Goal: Information Seeking & Learning: Understand process/instructions

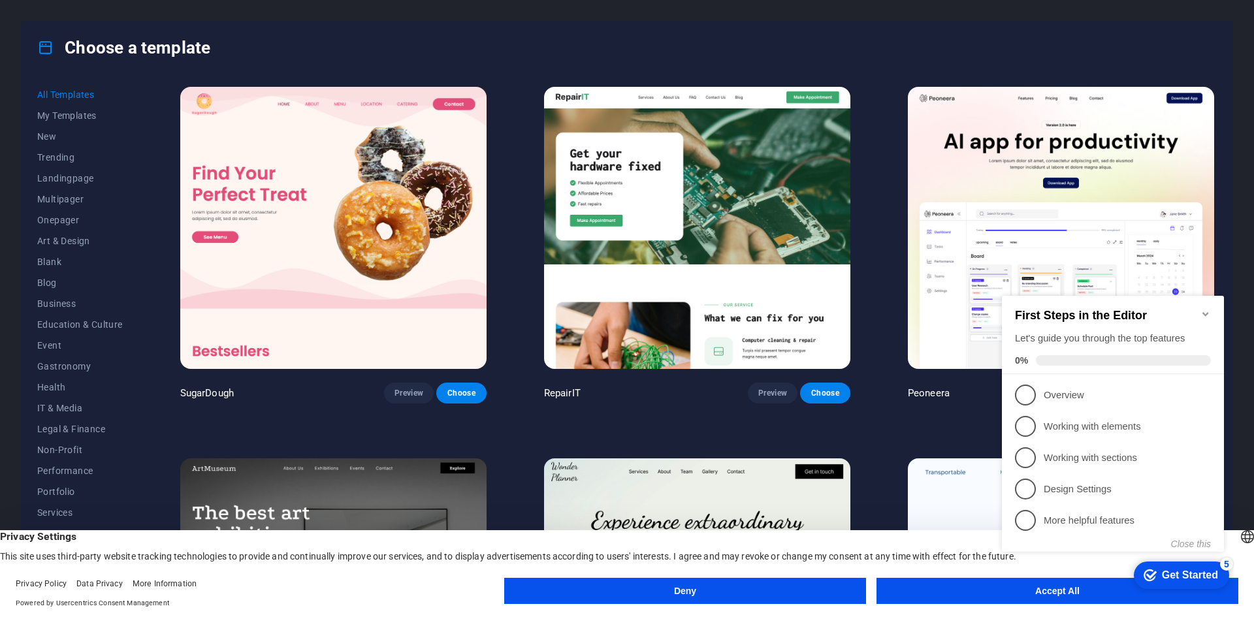
drag, startPoint x: 1207, startPoint y: 304, endPoint x: 1939, endPoint y: 605, distance: 792.1
click at [1207, 309] on icon "Minimize checklist" at bounding box center [1206, 314] width 10 height 10
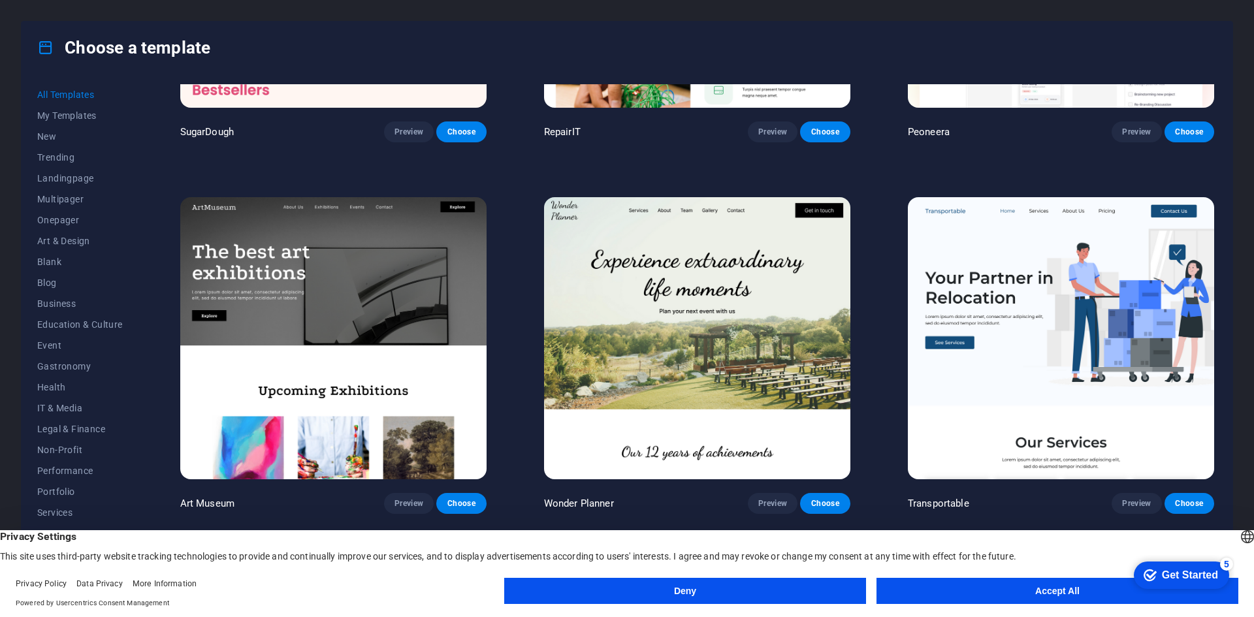
scroll to position [457, 0]
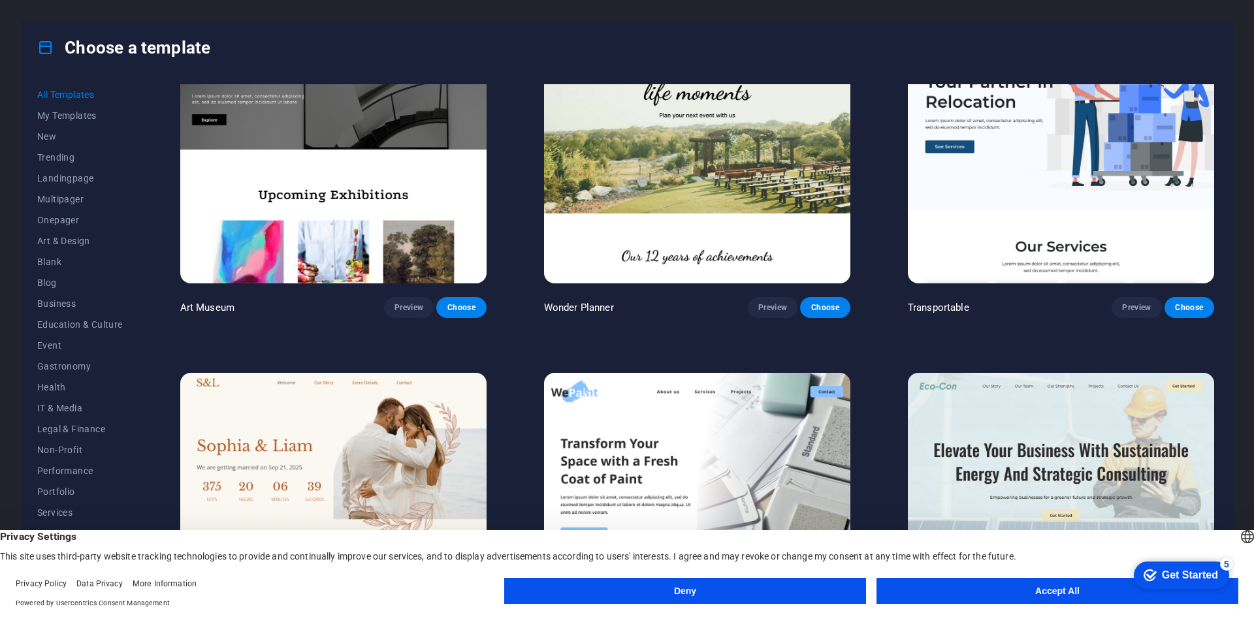
click at [947, 593] on button "Accept All" at bounding box center [1058, 591] width 362 height 26
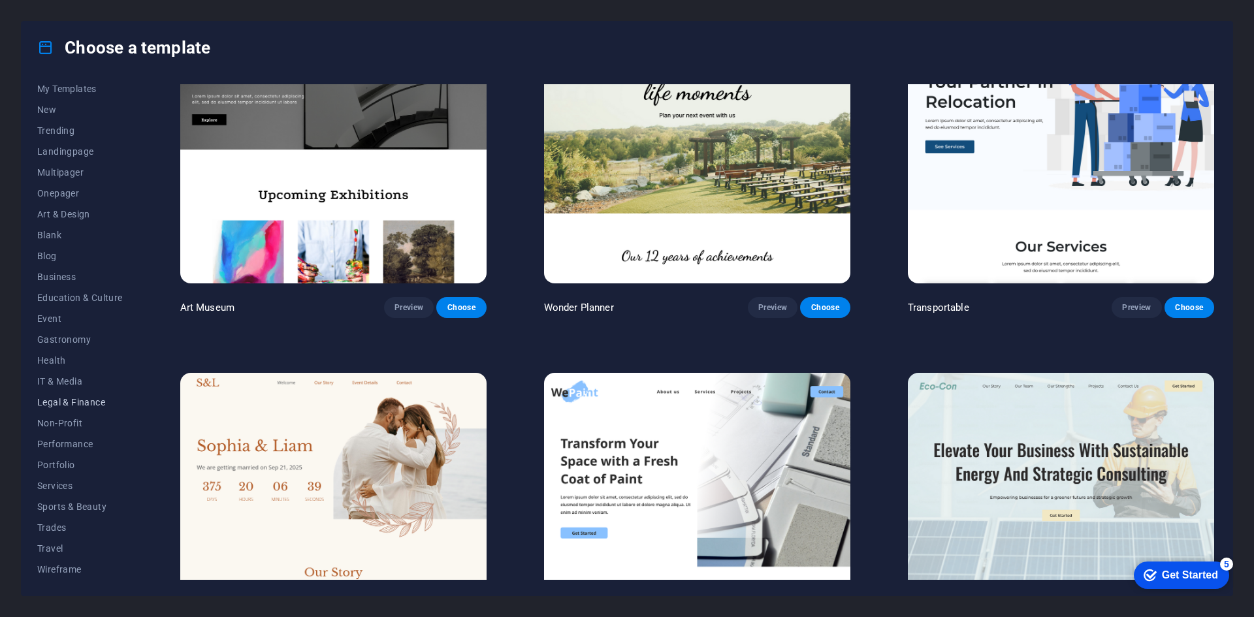
scroll to position [0, 0]
click at [77, 114] on span "My Templates" at bounding box center [80, 115] width 86 height 10
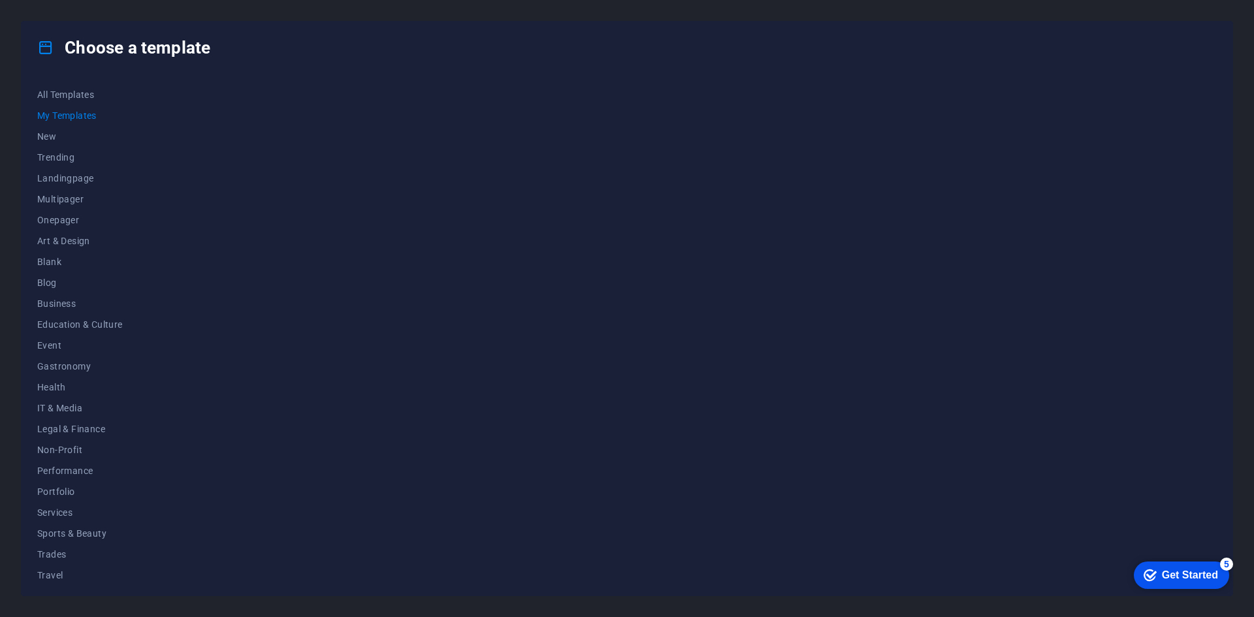
click at [1177, 582] on div "checkmark Get Started 5" at bounding box center [1181, 575] width 95 height 27
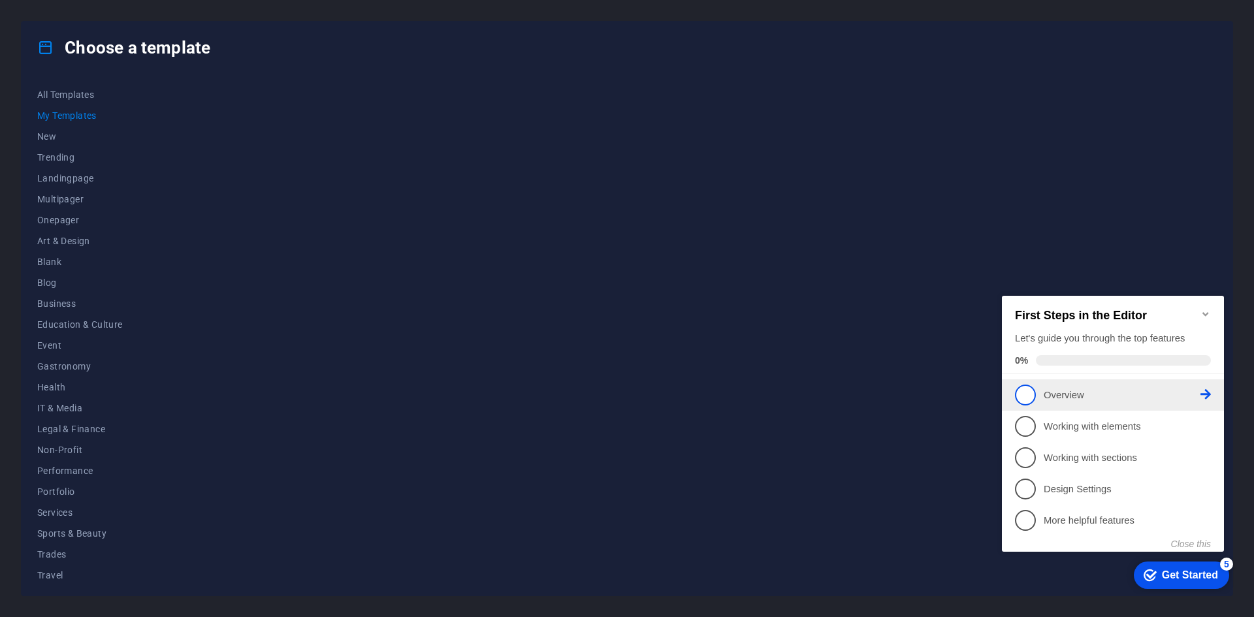
click at [1026, 400] on span "1" at bounding box center [1025, 395] width 21 height 21
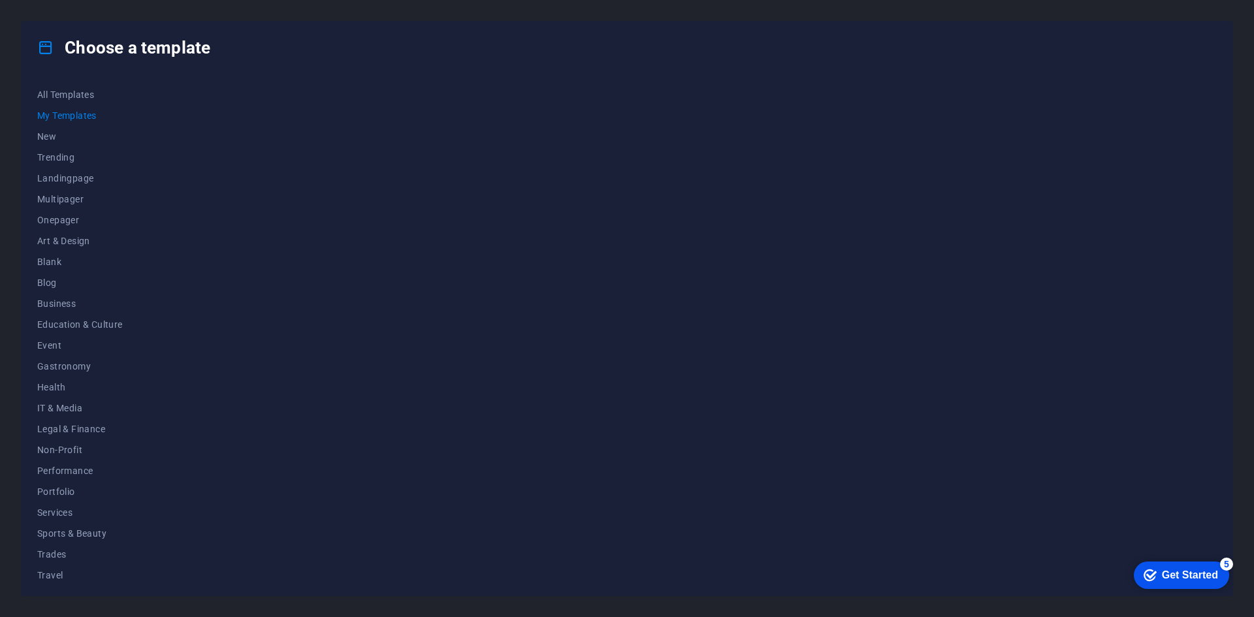
click at [1180, 579] on div "Get Started" at bounding box center [1190, 576] width 56 height 12
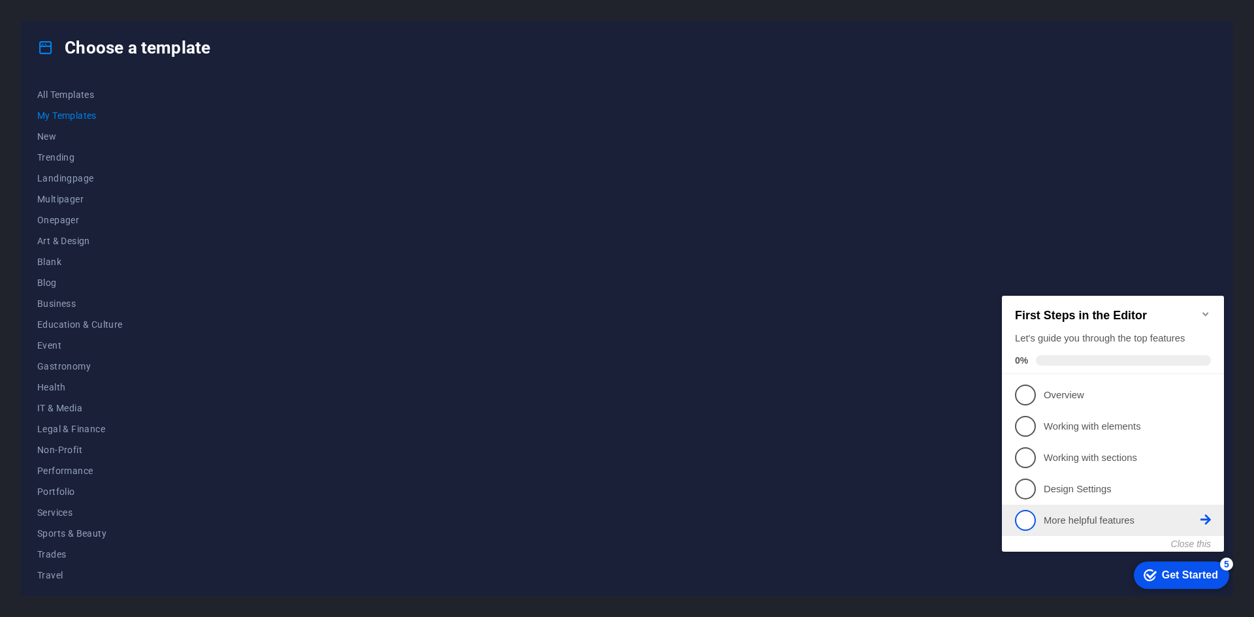
click at [1050, 524] on p "More helpful features - incomplete" at bounding box center [1122, 521] width 157 height 14
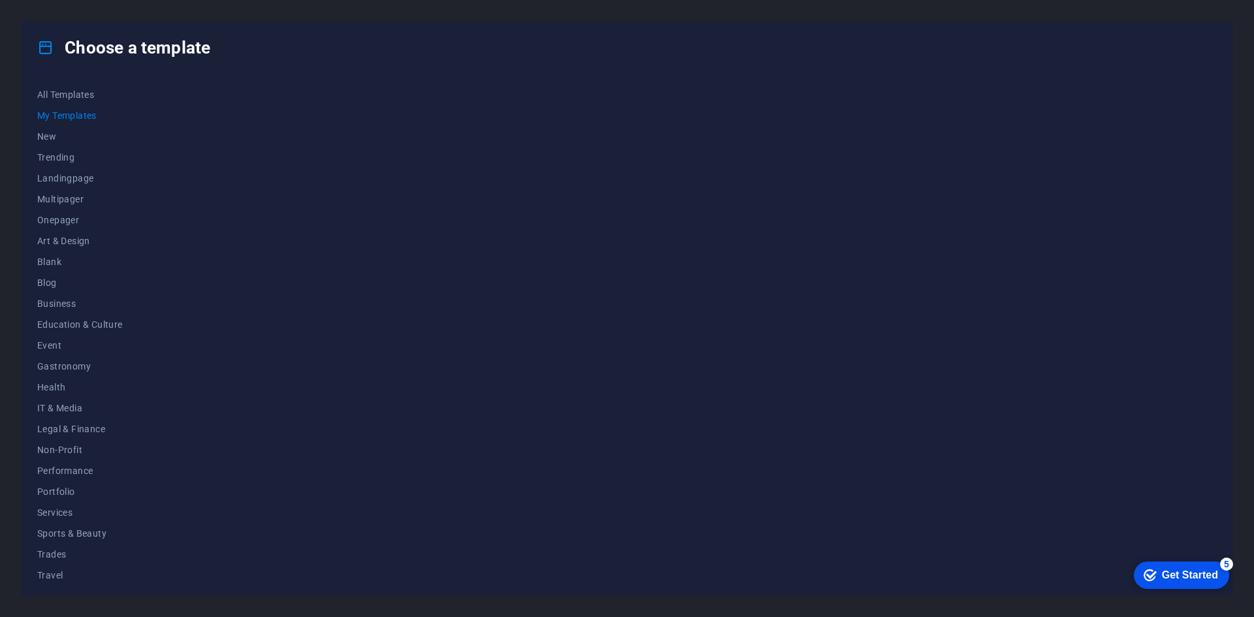
click at [1229, 589] on div "checkmark Get Started 5" at bounding box center [1181, 575] width 95 height 27
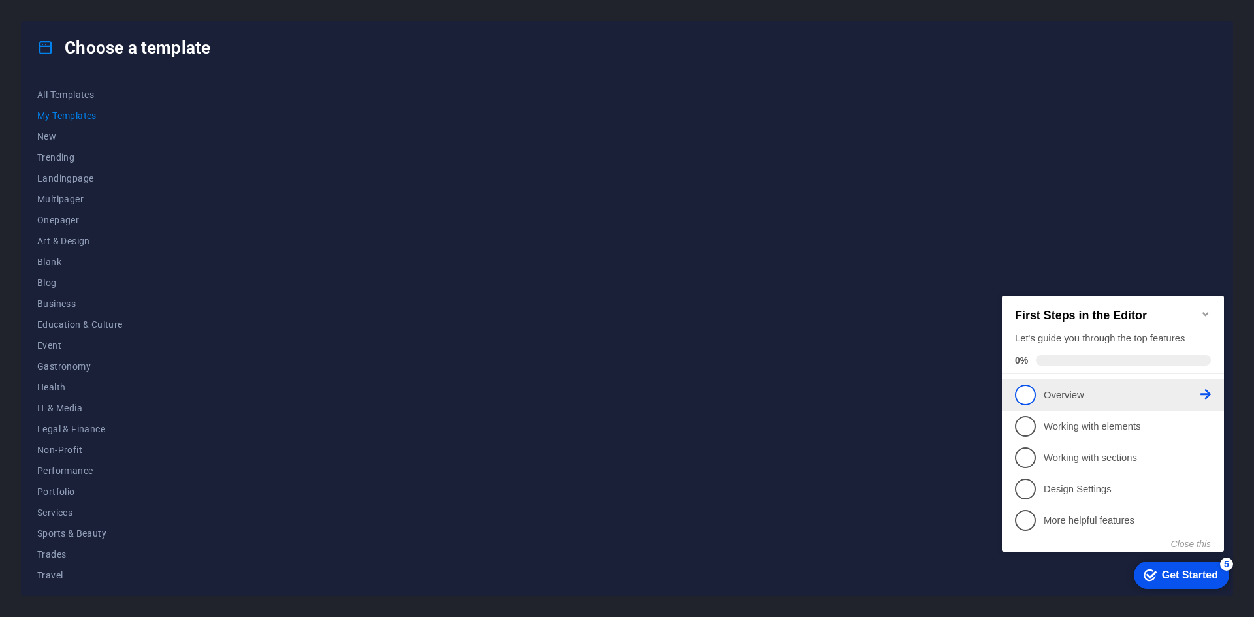
click at [1071, 400] on p "Overview - incomplete" at bounding box center [1122, 396] width 157 height 14
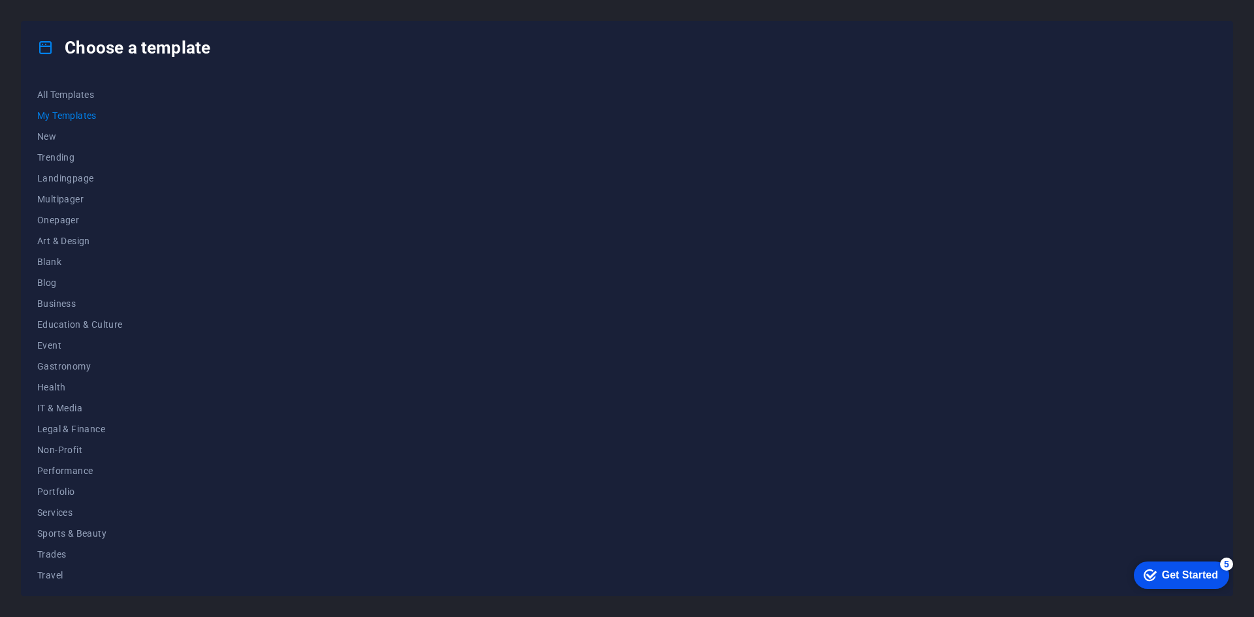
drag, startPoint x: 1291, startPoint y: 848, endPoint x: 1263, endPoint y: 796, distance: 58.8
click at [1218, 581] on div "Get Started" at bounding box center [1190, 576] width 56 height 12
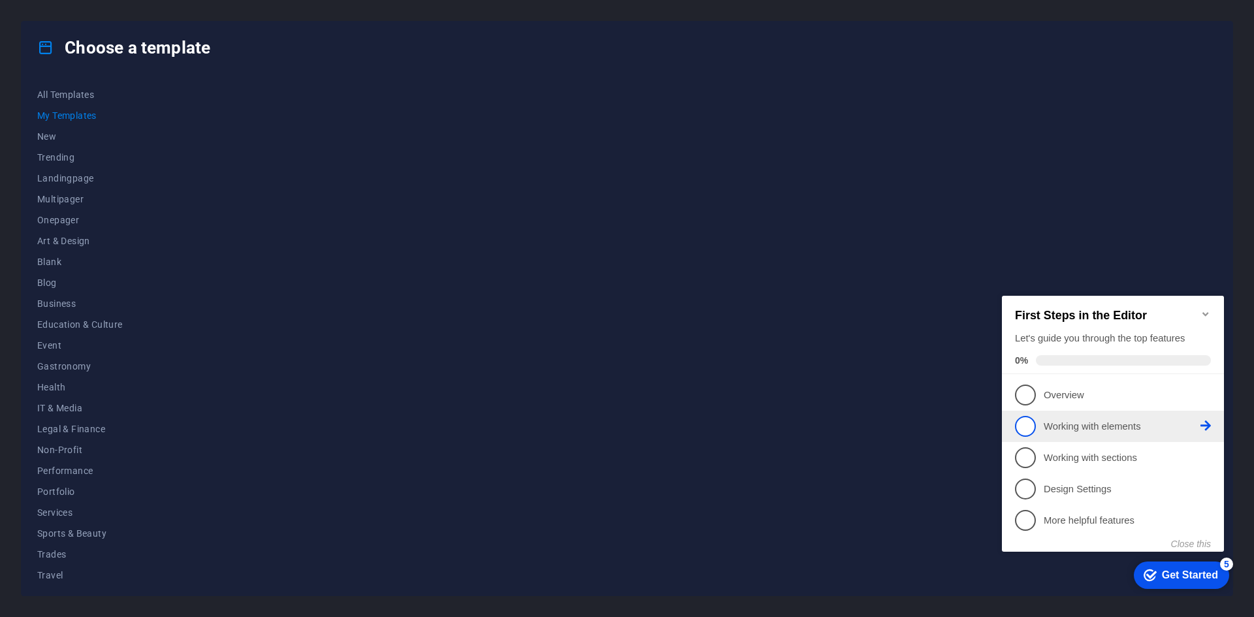
click at [1122, 430] on p "Working with elements - incomplete" at bounding box center [1122, 427] width 157 height 14
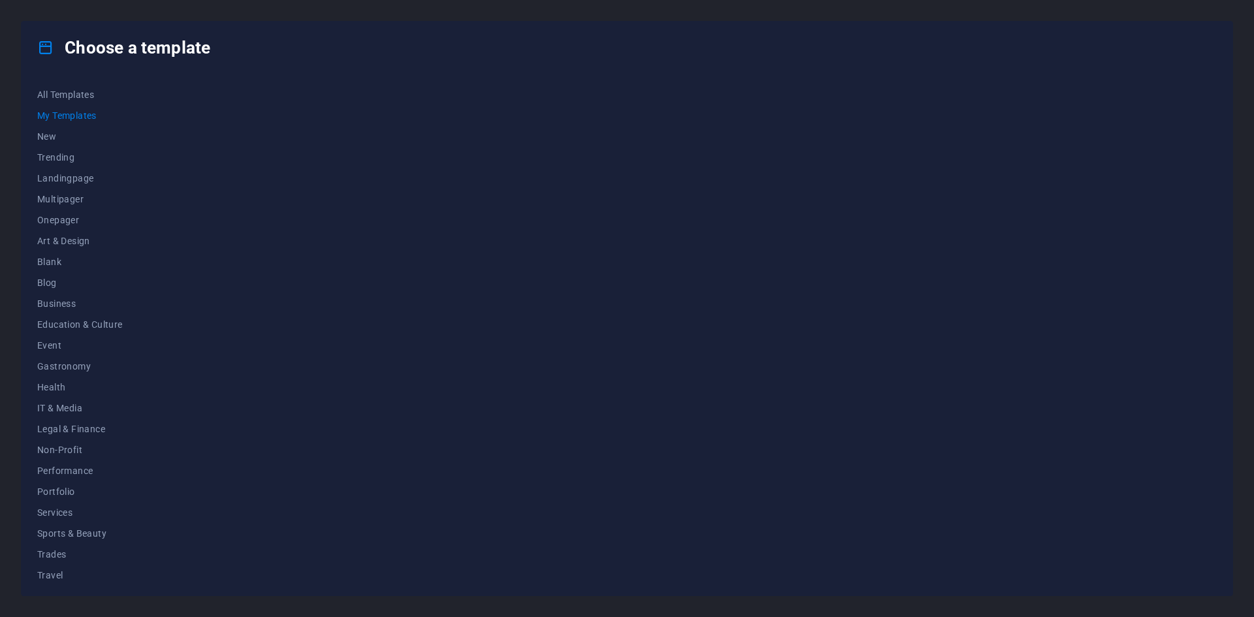
click at [1176, 557] on div at bounding box center [697, 332] width 1039 height 496
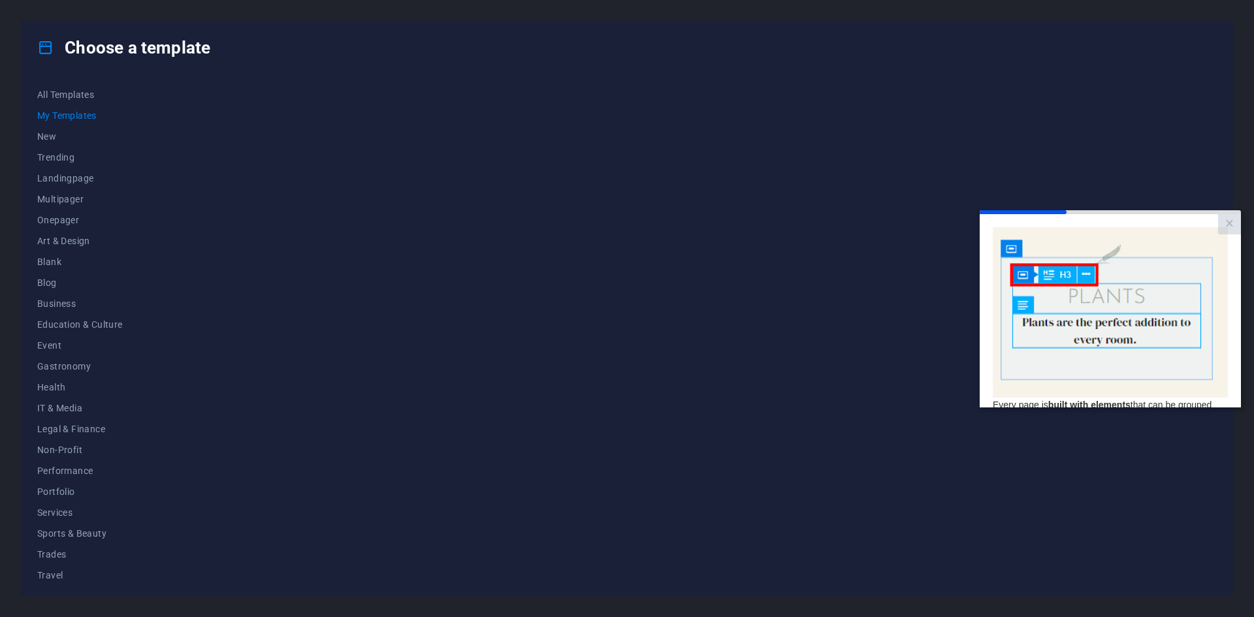
click at [1214, 526] on link "Next" at bounding box center [1206, 538] width 43 height 24
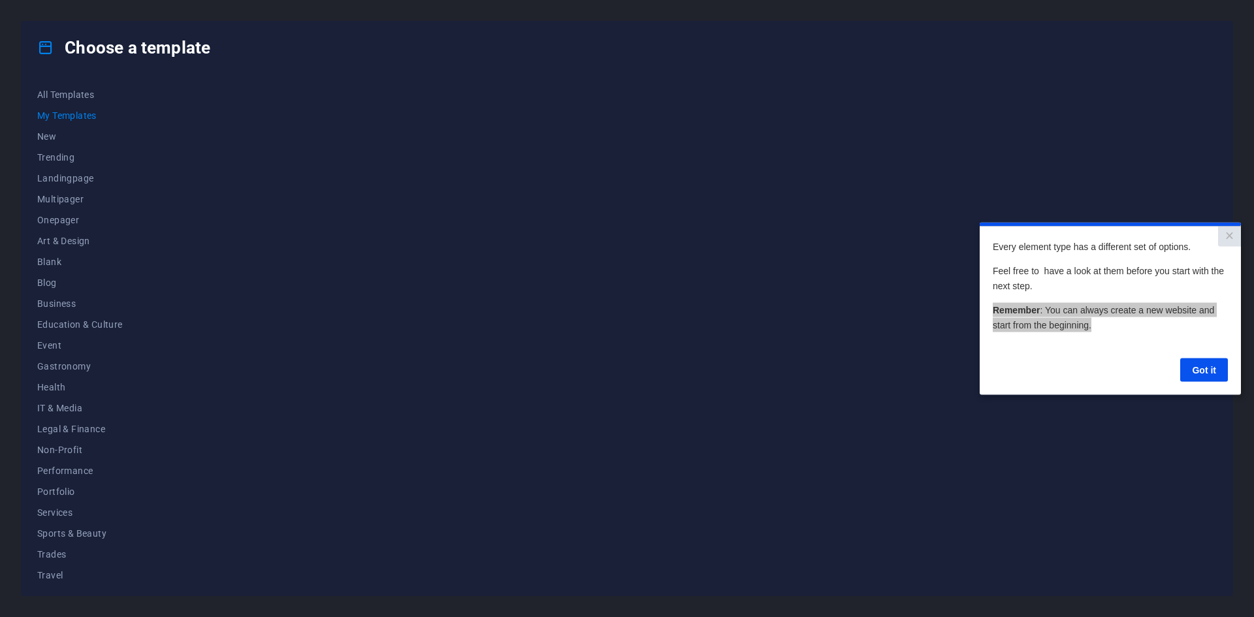
click at [1214, 383] on cue "Every element type has a different set of options. Feel free to have a look at …" at bounding box center [1110, 310] width 261 height 169
click at [1213, 377] on link "Got it" at bounding box center [1204, 370] width 48 height 24
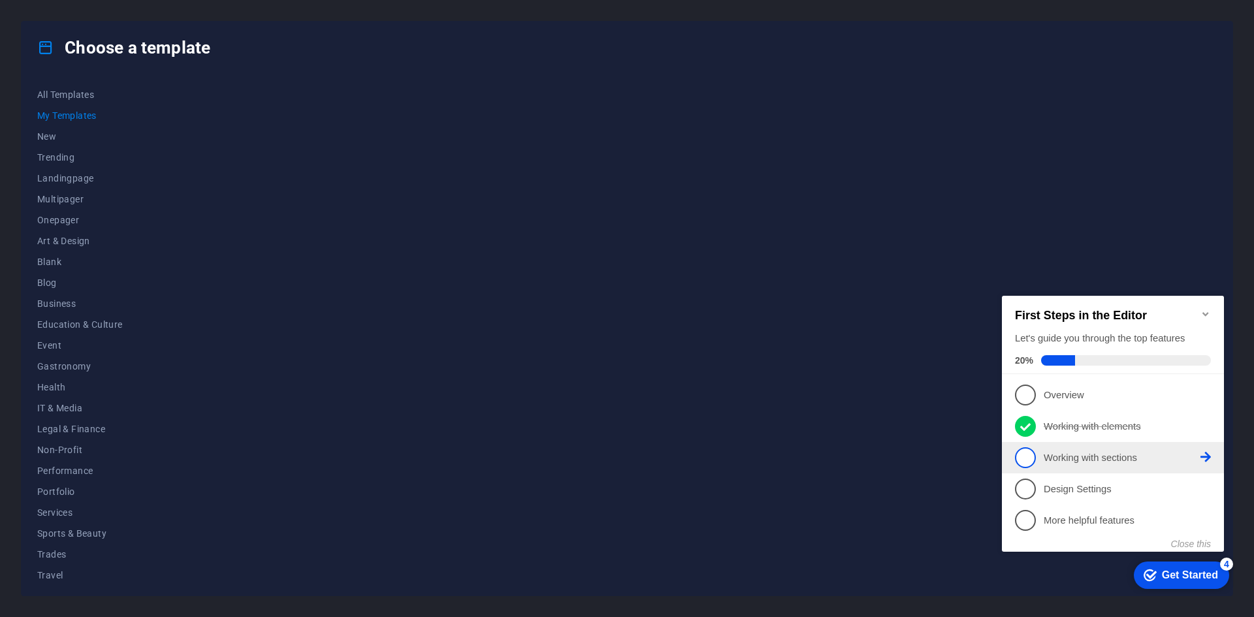
click at [1037, 455] on link "3 Working with sections - incomplete" at bounding box center [1113, 457] width 196 height 21
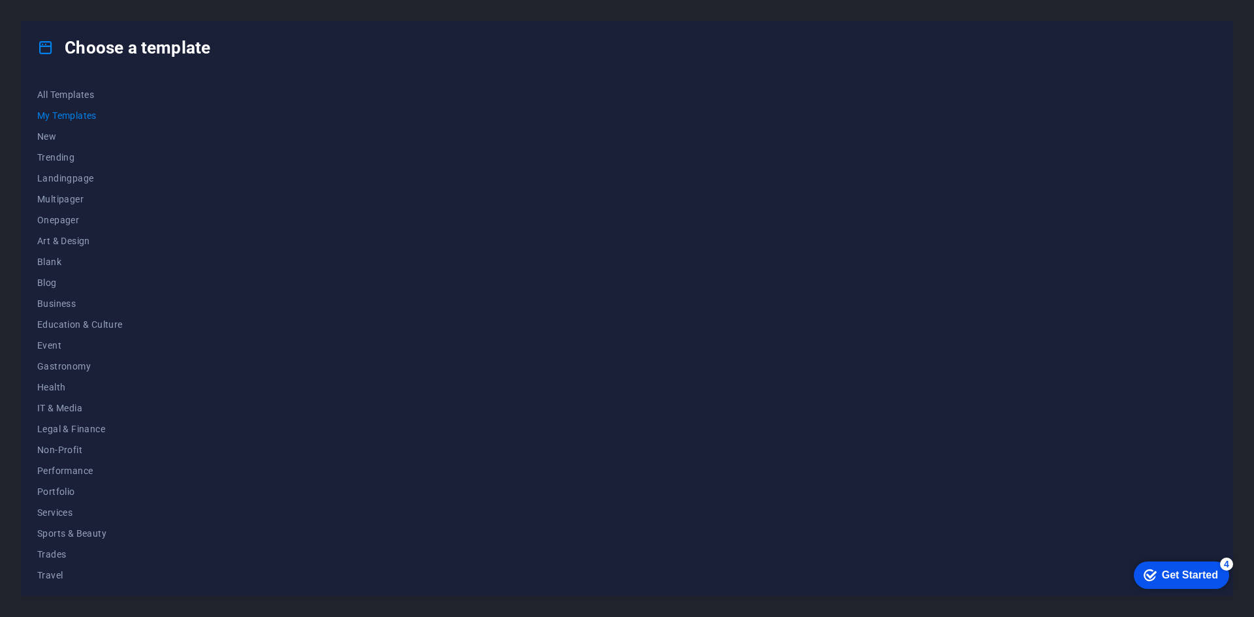
click at [1229, 589] on div "checkmark Get Started 4" at bounding box center [1181, 575] width 95 height 27
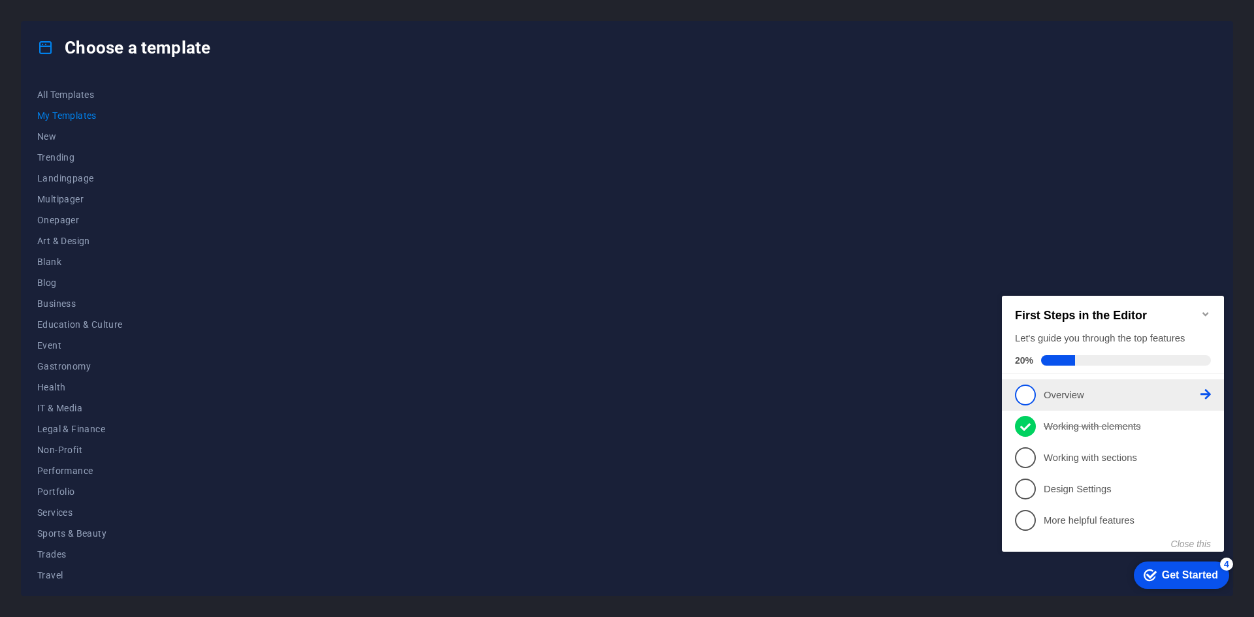
click at [1031, 393] on span "1" at bounding box center [1025, 395] width 21 height 21
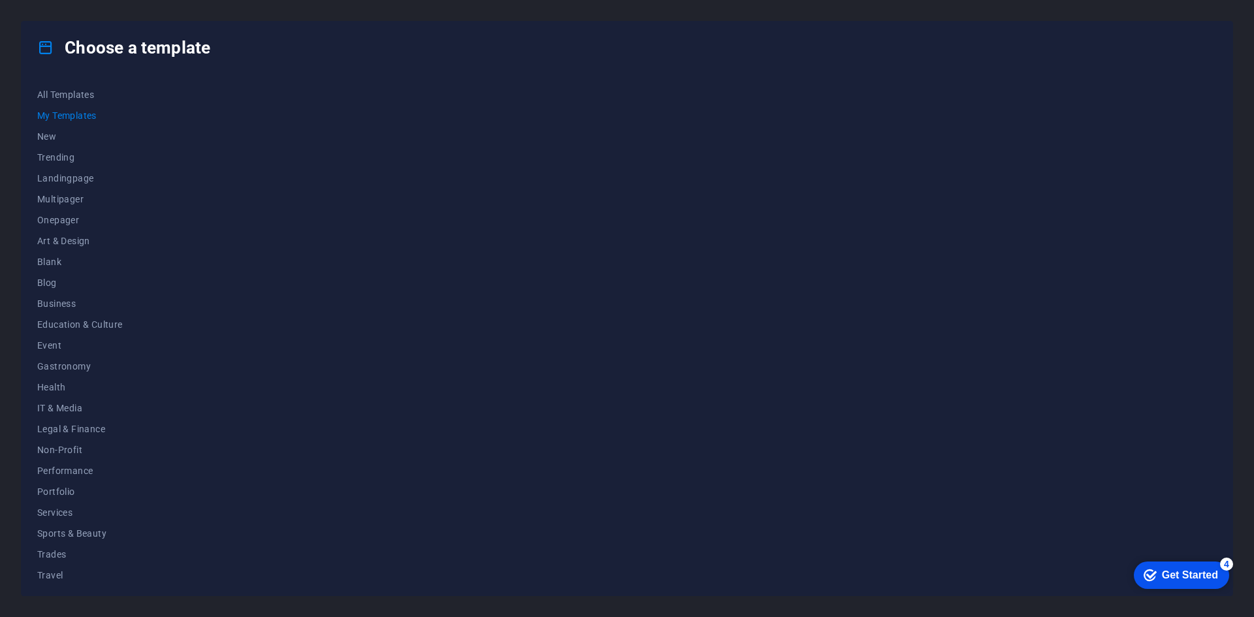
click at [1218, 581] on div "Get Started" at bounding box center [1190, 576] width 56 height 12
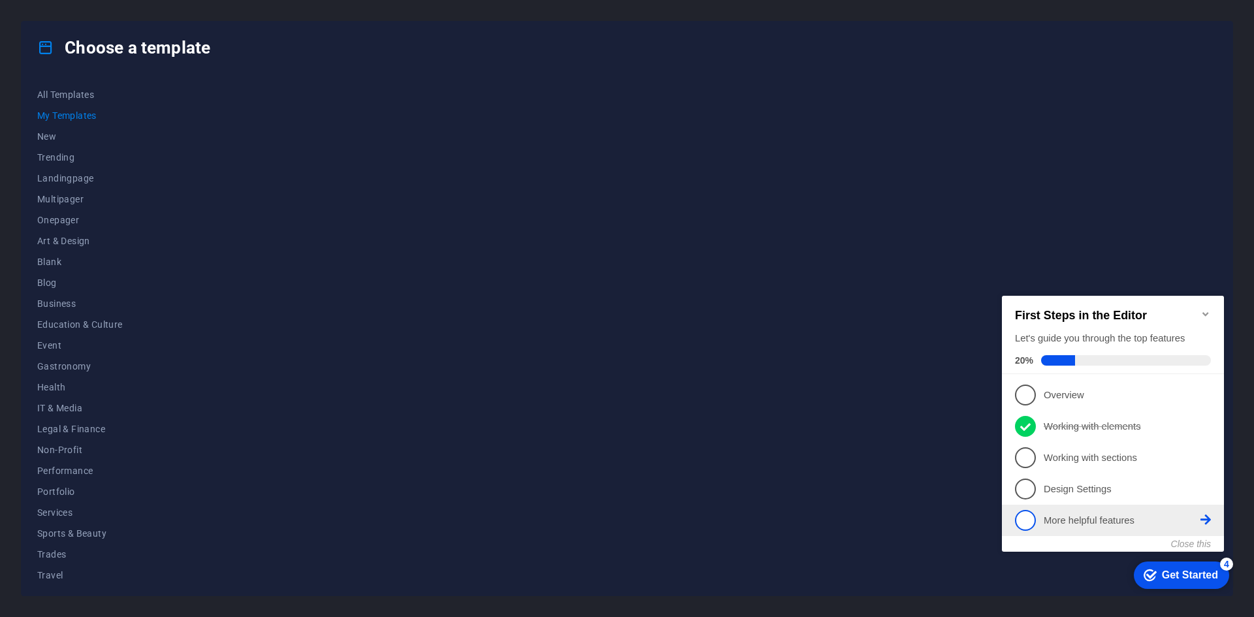
drag, startPoint x: 1043, startPoint y: 470, endPoint x: 1107, endPoint y: 524, distance: 83.0
click at [1043, 473] on ul "1 Overview - incomplete 2 Working with elements - completed 3 Working with sect…" at bounding box center [1113, 458] width 222 height 157
click at [1167, 573] on div "Get Started" at bounding box center [1190, 576] width 56 height 12
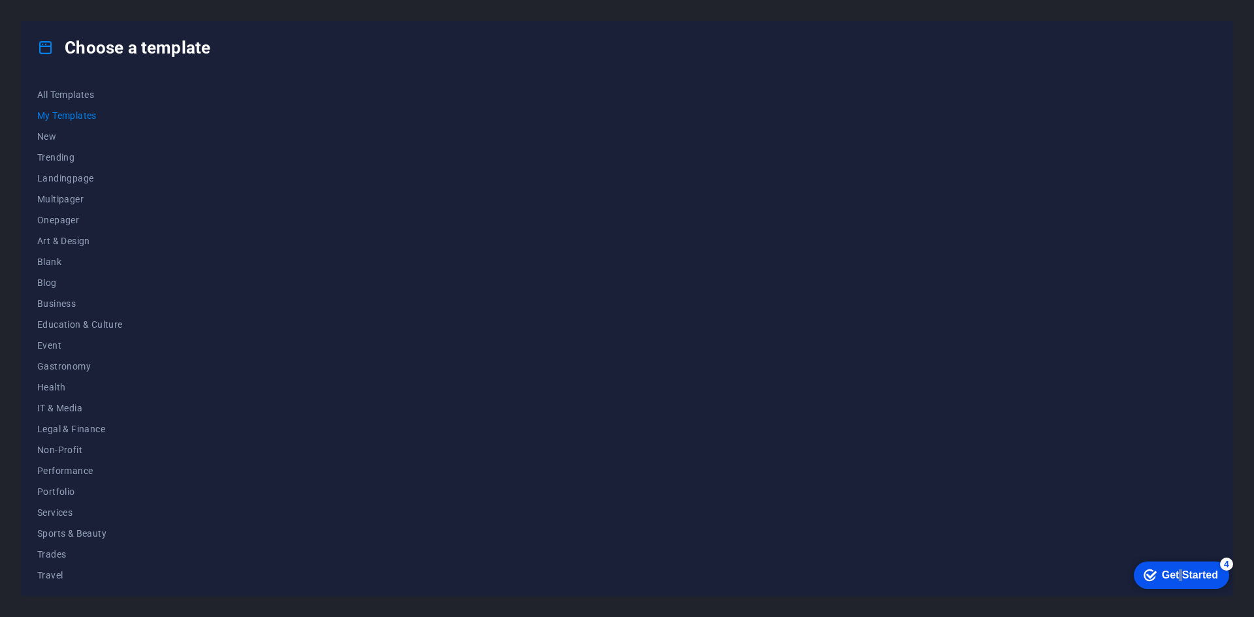
click at [1218, 581] on div "Get Started" at bounding box center [1190, 576] width 56 height 12
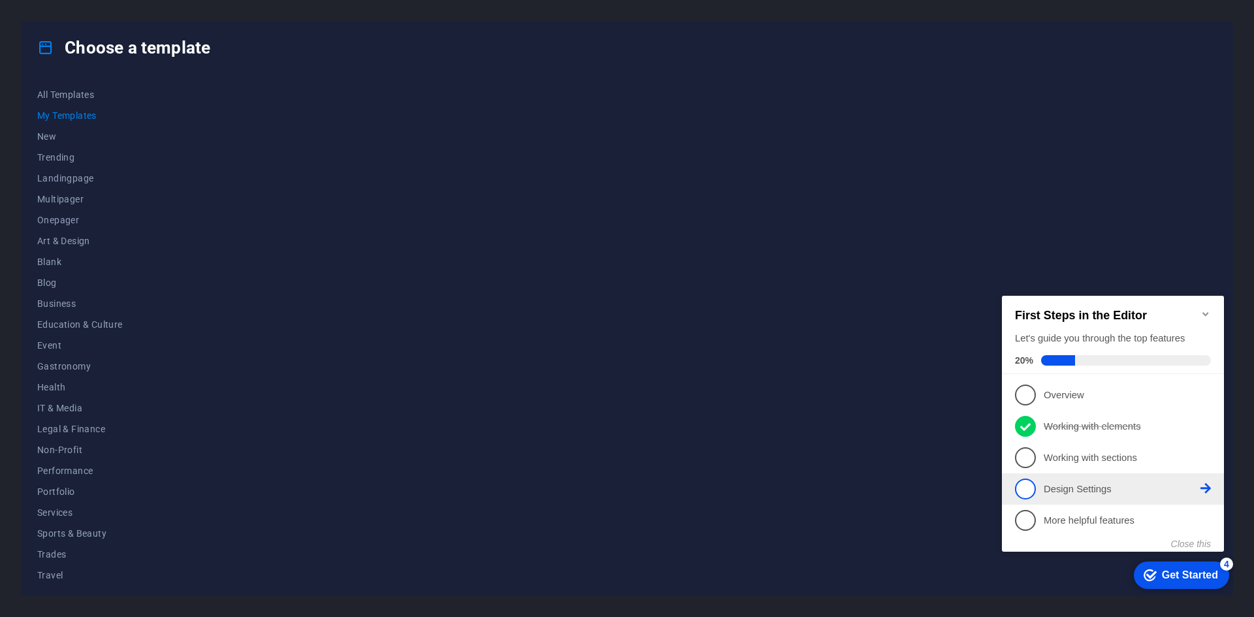
click at [1050, 490] on p "Design Settings - incomplete" at bounding box center [1122, 490] width 157 height 14
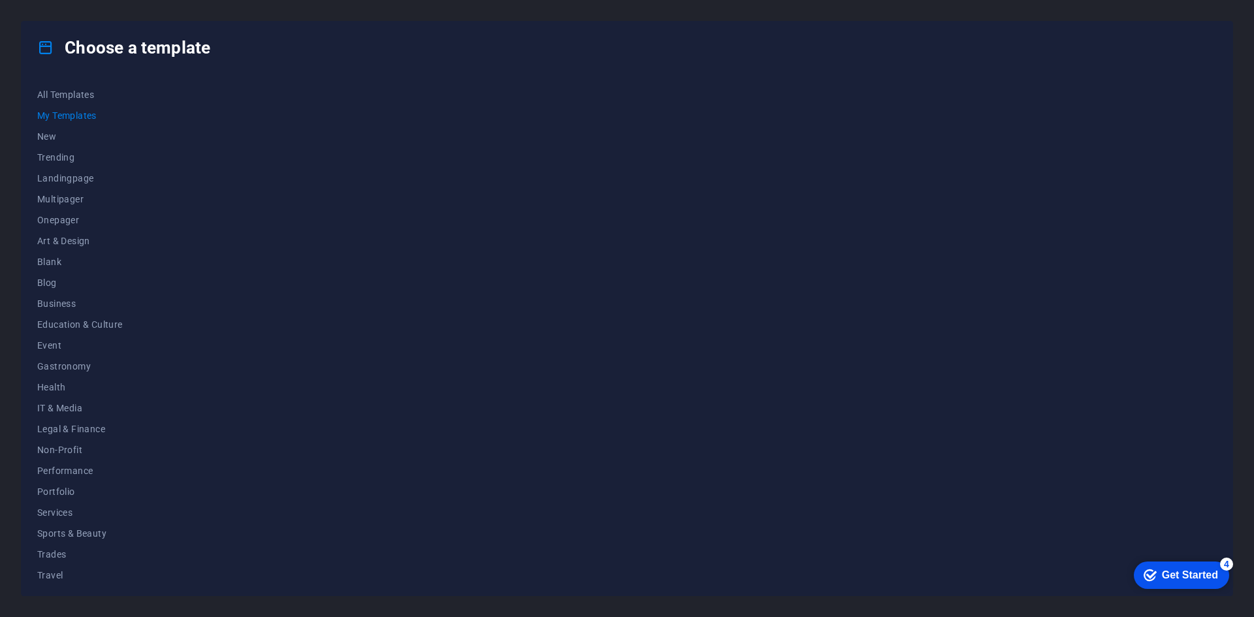
click at [1218, 581] on div "Get Started" at bounding box center [1190, 576] width 56 height 12
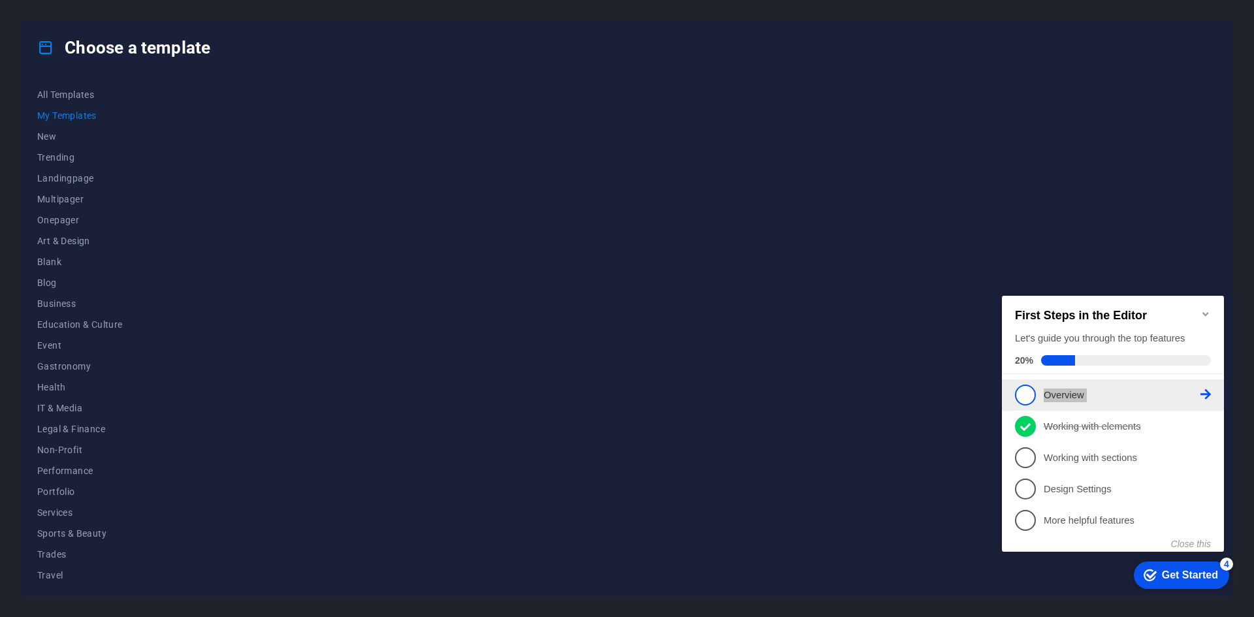
drag, startPoint x: 1025, startPoint y: 422, endPoint x: 1024, endPoint y: 391, distance: 30.7
click at [1024, 391] on ul "1 Overview - incomplete 2 Working with elements - completed 3 Working with sect…" at bounding box center [1113, 458] width 222 height 157
click at [1024, 391] on span "1" at bounding box center [1025, 395] width 21 height 21
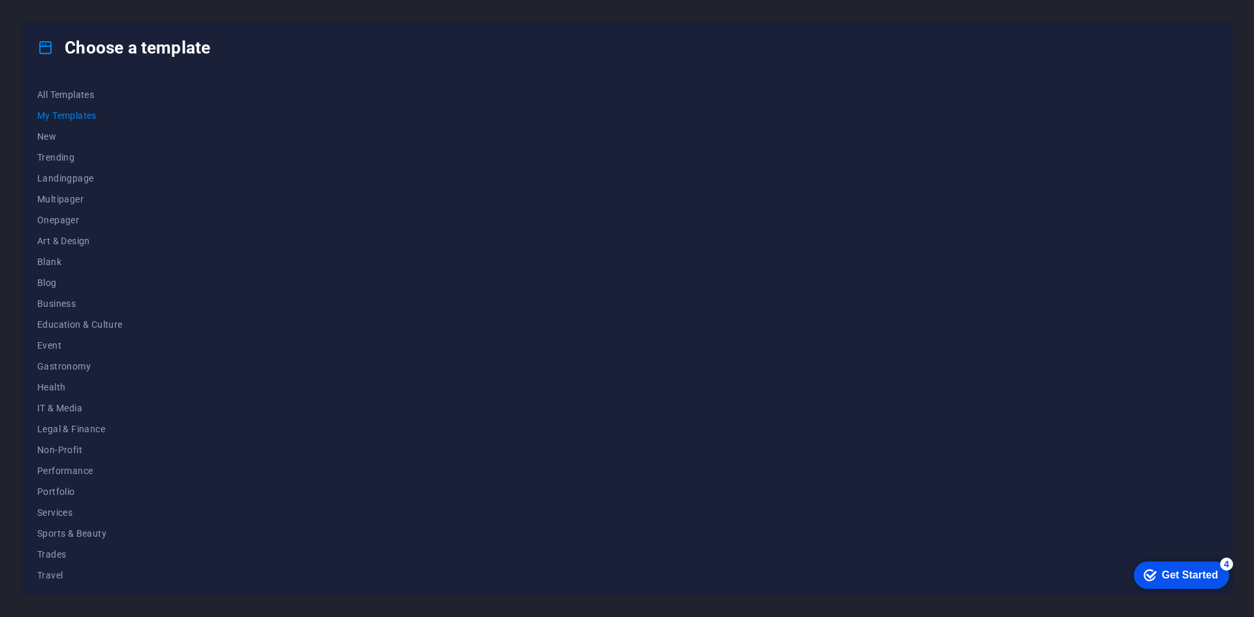
click at [1227, 566] on div "4" at bounding box center [1226, 564] width 13 height 13
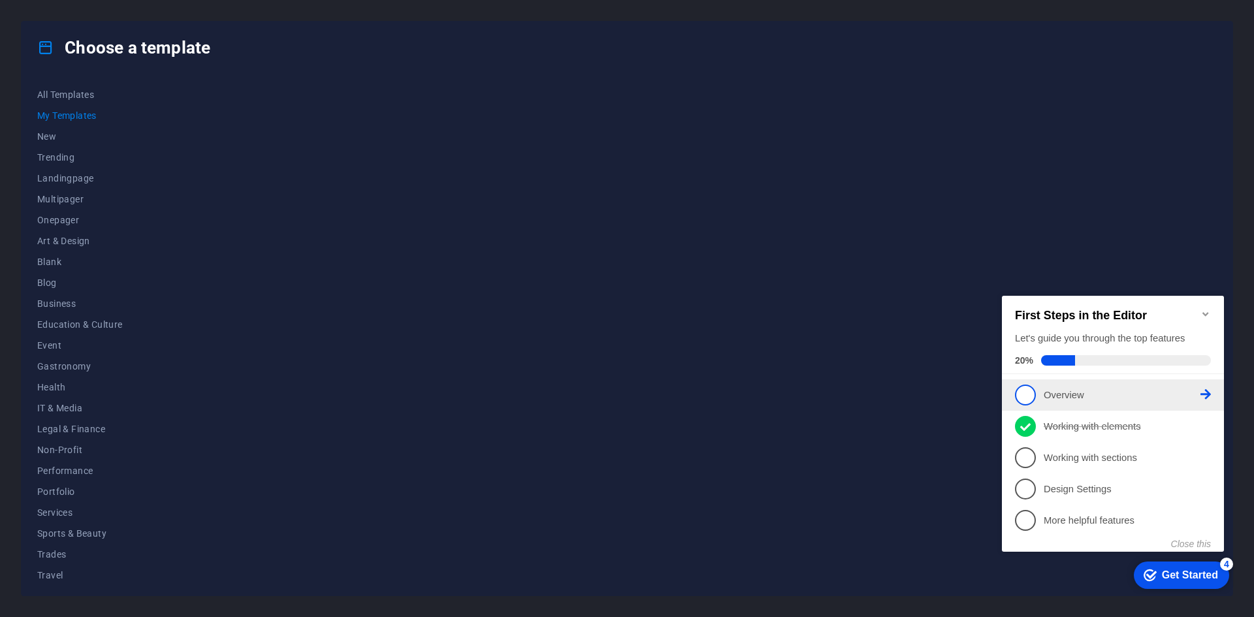
click at [1118, 406] on li "1 Overview - incomplete" at bounding box center [1113, 395] width 222 height 31
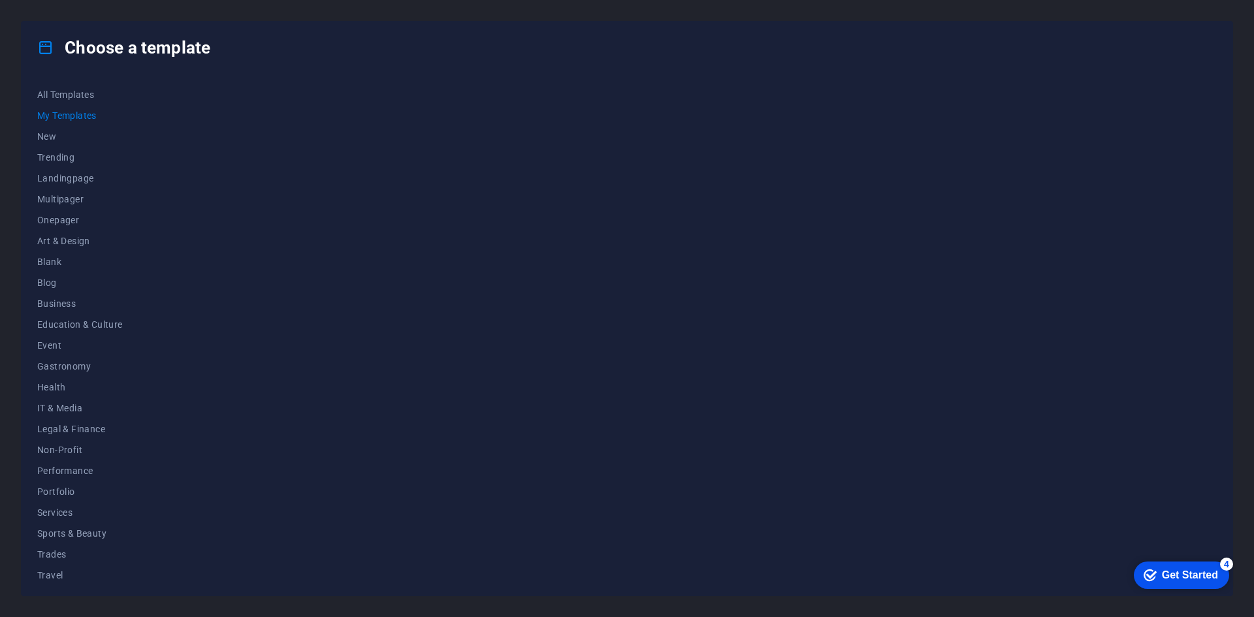
click at [1218, 581] on div "Get Started" at bounding box center [1190, 576] width 56 height 12
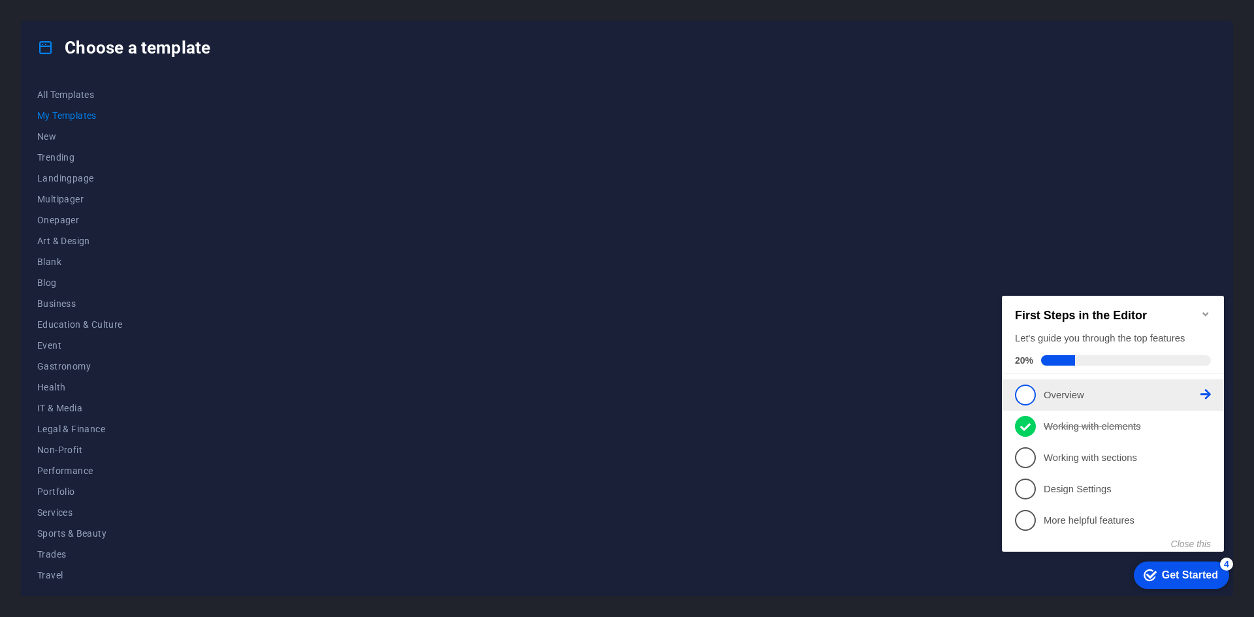
click at [1210, 398] on link "1 Overview - incomplete" at bounding box center [1113, 395] width 196 height 21
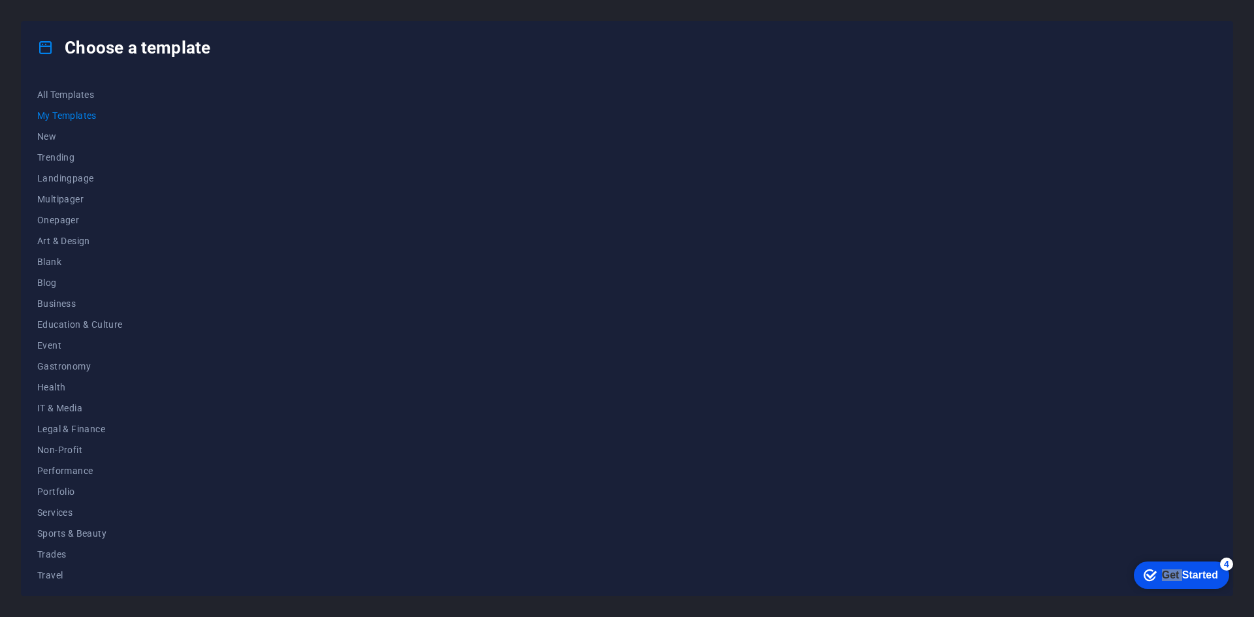
click at [1210, 398] on div "checkmark Get Started 4 First Steps in the Editor Let's guide you through the t…" at bounding box center [1116, 435] width 238 height 317
click at [1218, 581] on div "Get Started" at bounding box center [1190, 576] width 56 height 12
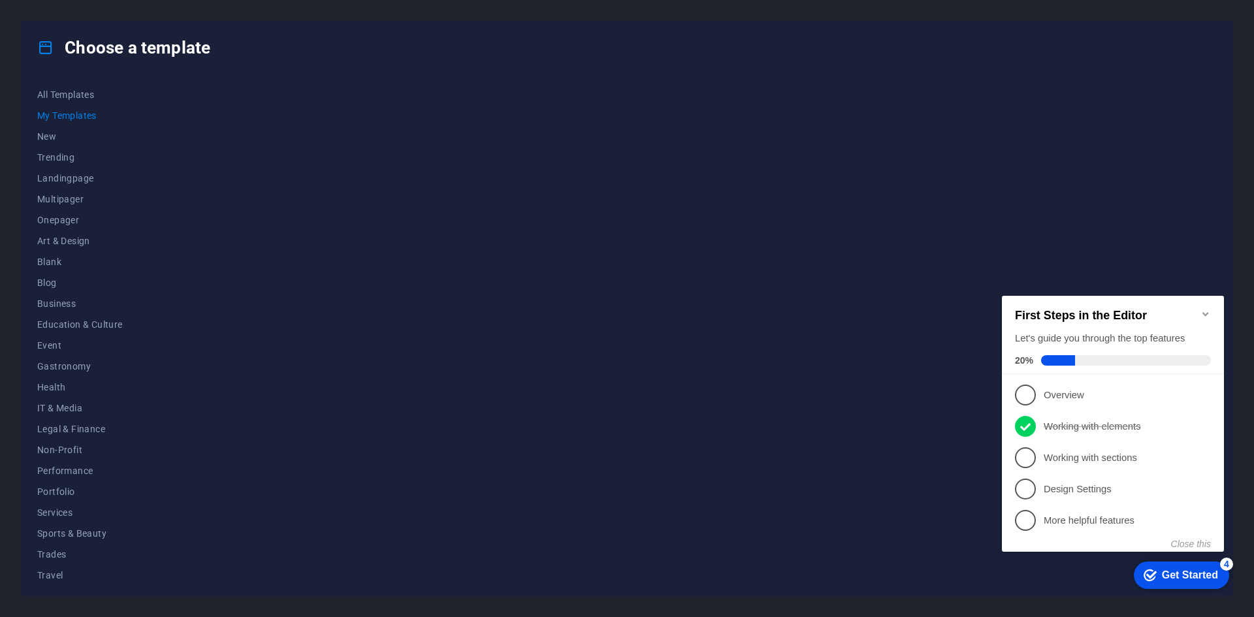
click at [1067, 355] on span at bounding box center [1058, 360] width 34 height 10
click at [1090, 339] on div "Let's guide you through the top features" at bounding box center [1113, 339] width 196 height 14
click at [1210, 309] on icon "Minimize checklist" at bounding box center [1206, 314] width 10 height 10
